Goal: Check status: Check status

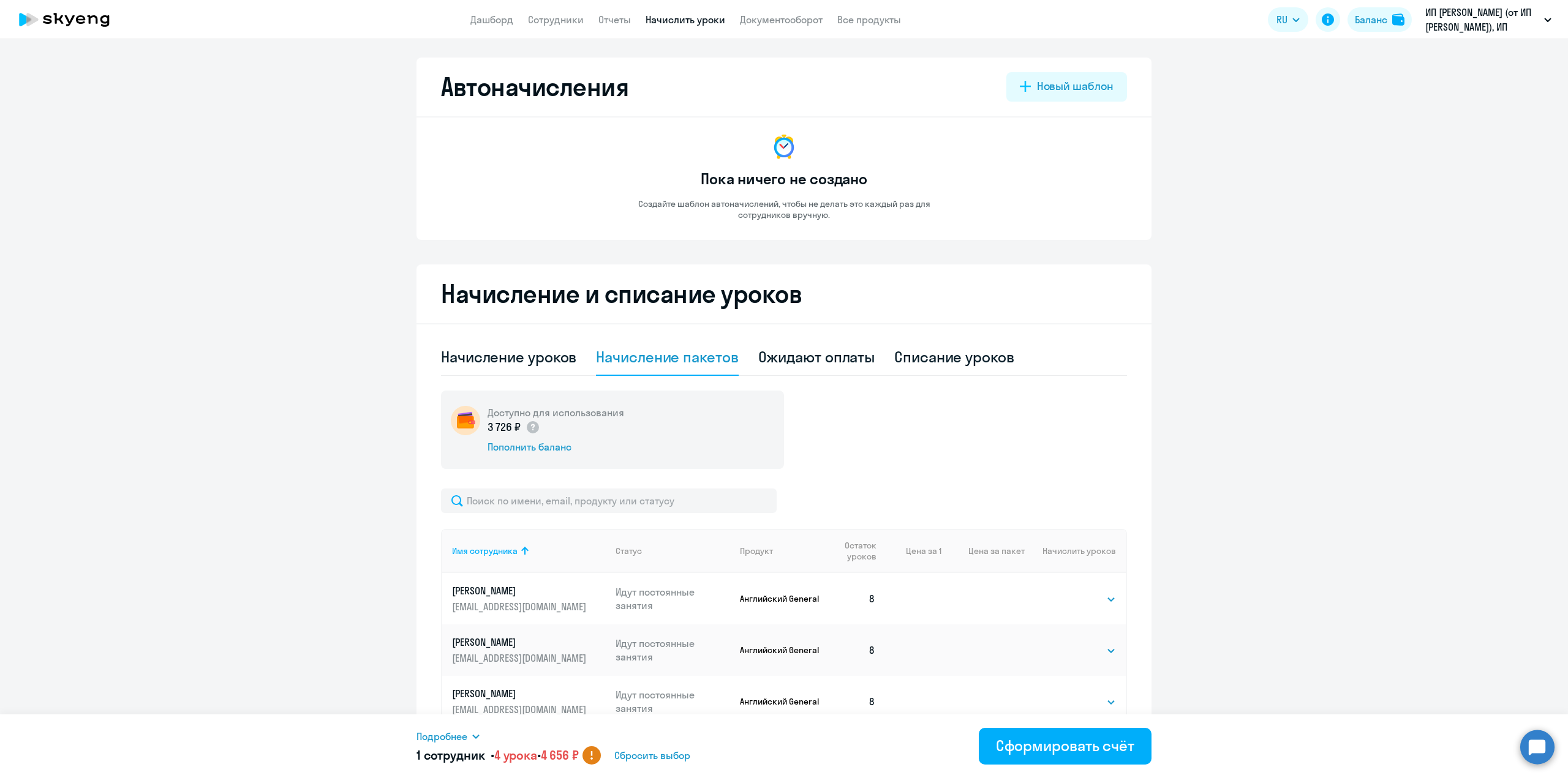
select select "4"
select select "50"
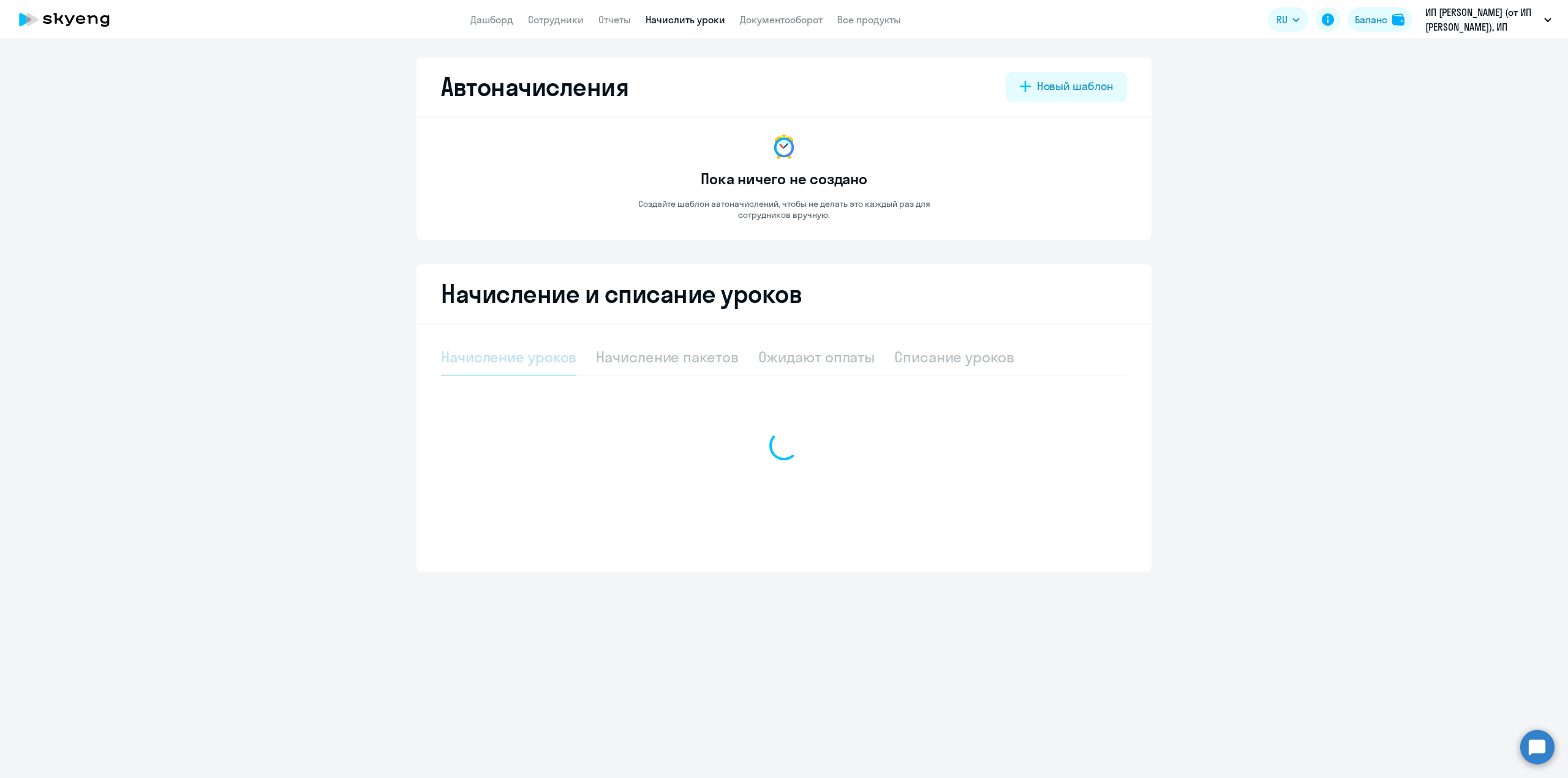
select select "10"
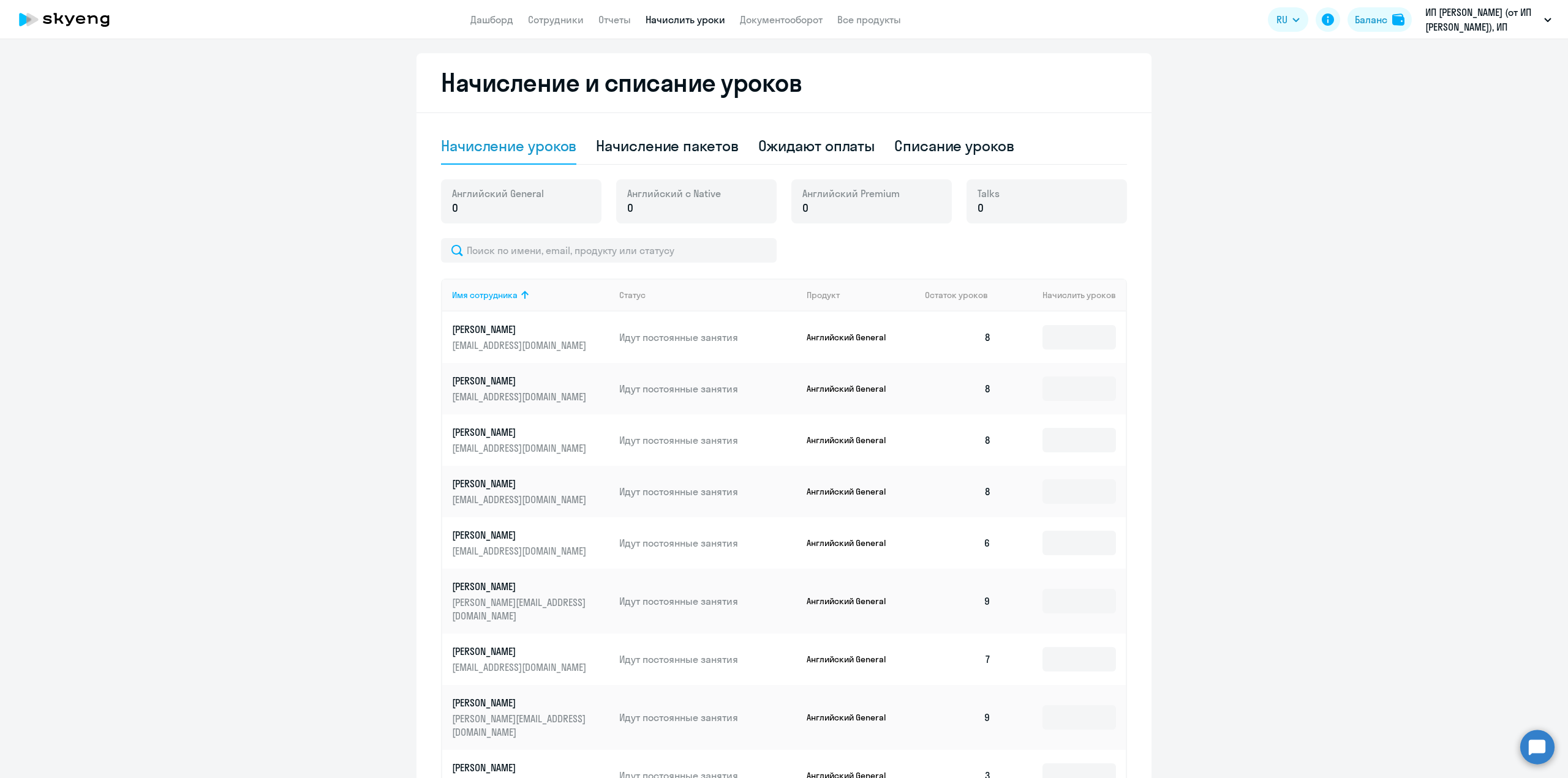
scroll to position [362, 0]
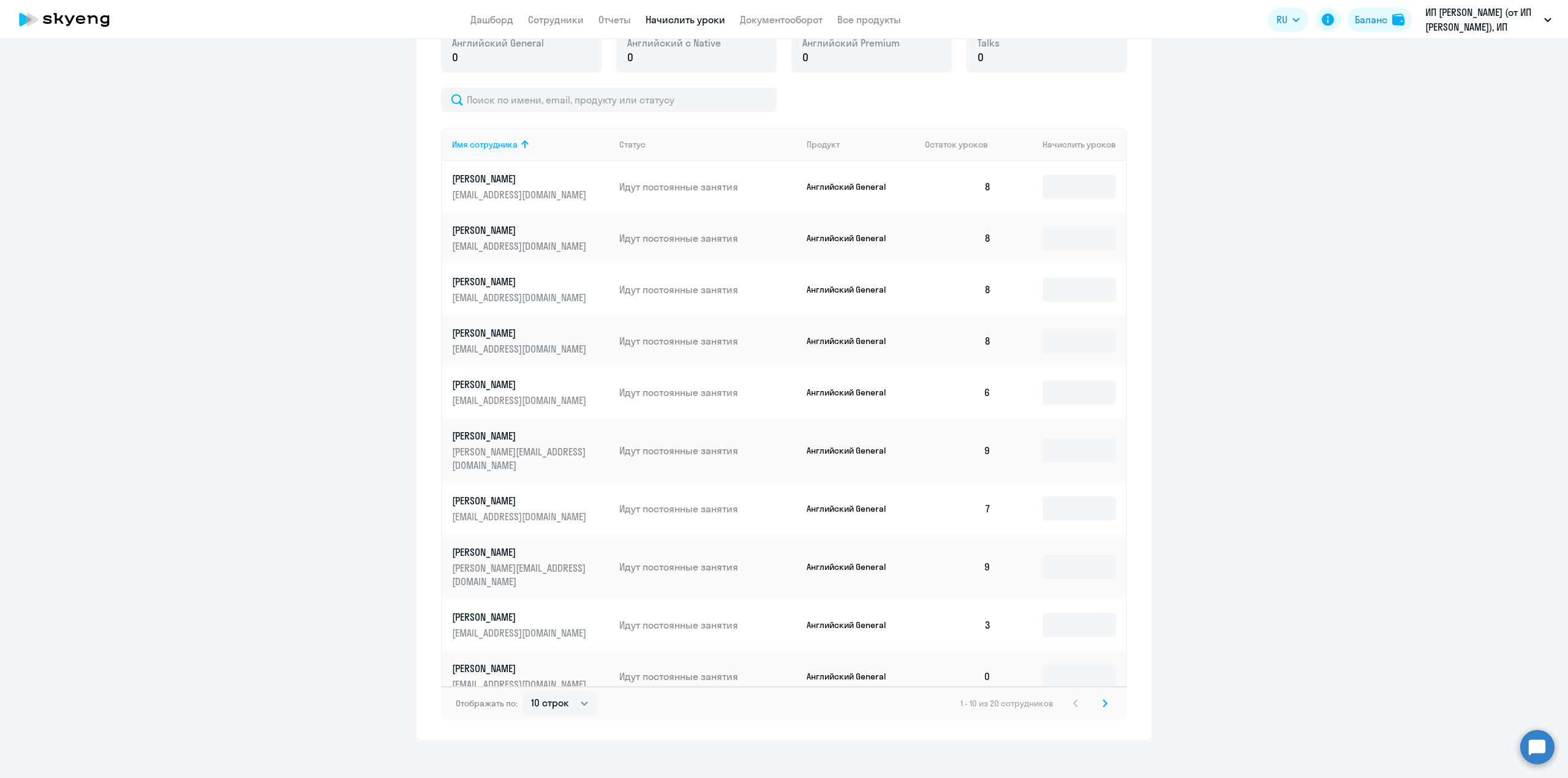
click at [1102, 696] on svg-icon at bounding box center [1104, 703] width 14 height 14
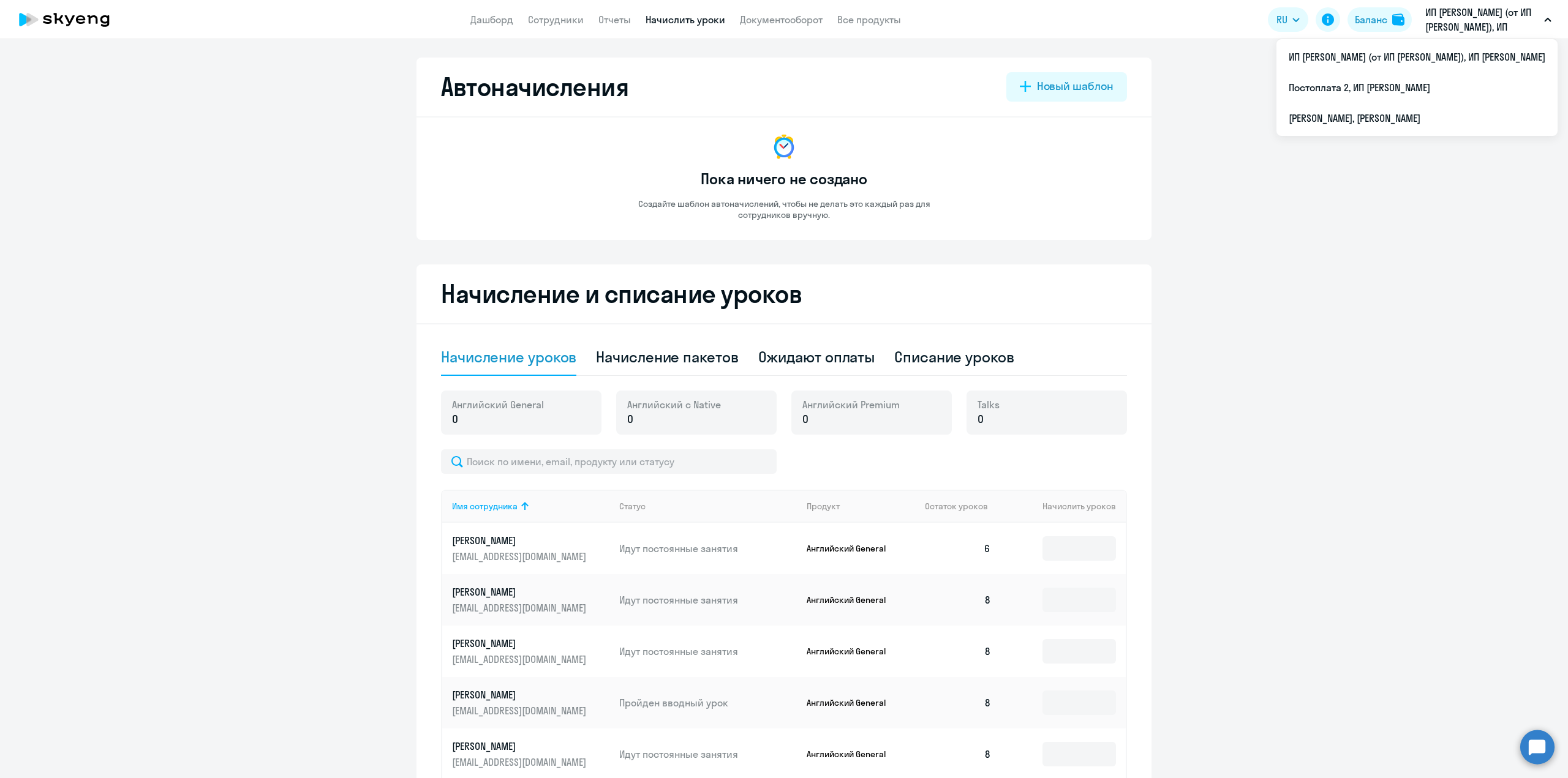
select select "10"
